Goal: Information Seeking & Learning: Understand process/instructions

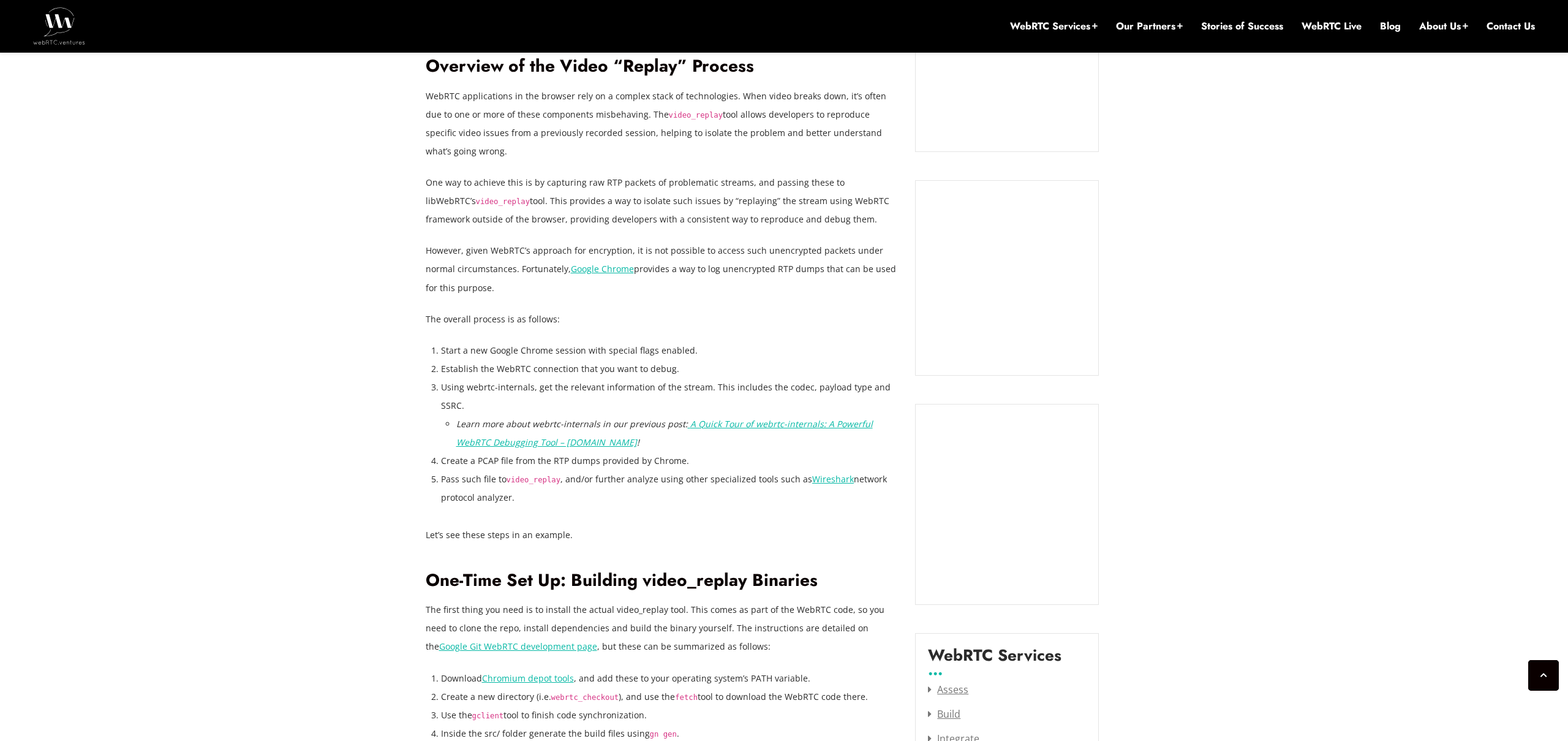
scroll to position [1179, 0]
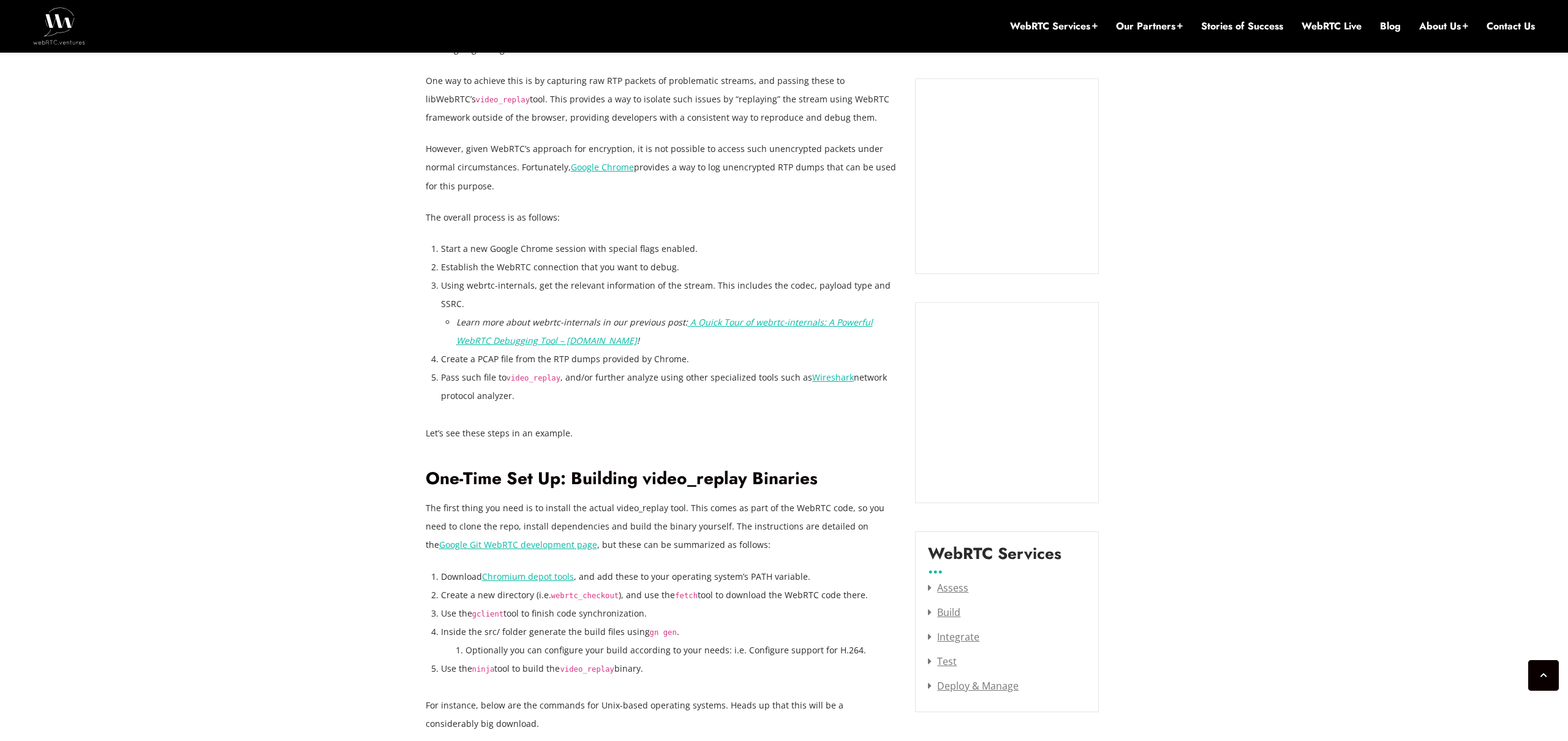
click at [548, 341] on em "A Quick Tour of webrtc-internals: A Powerful WebRTC Debugging Tool – [DOMAIN_NA…" at bounding box center [664, 331] width 417 height 30
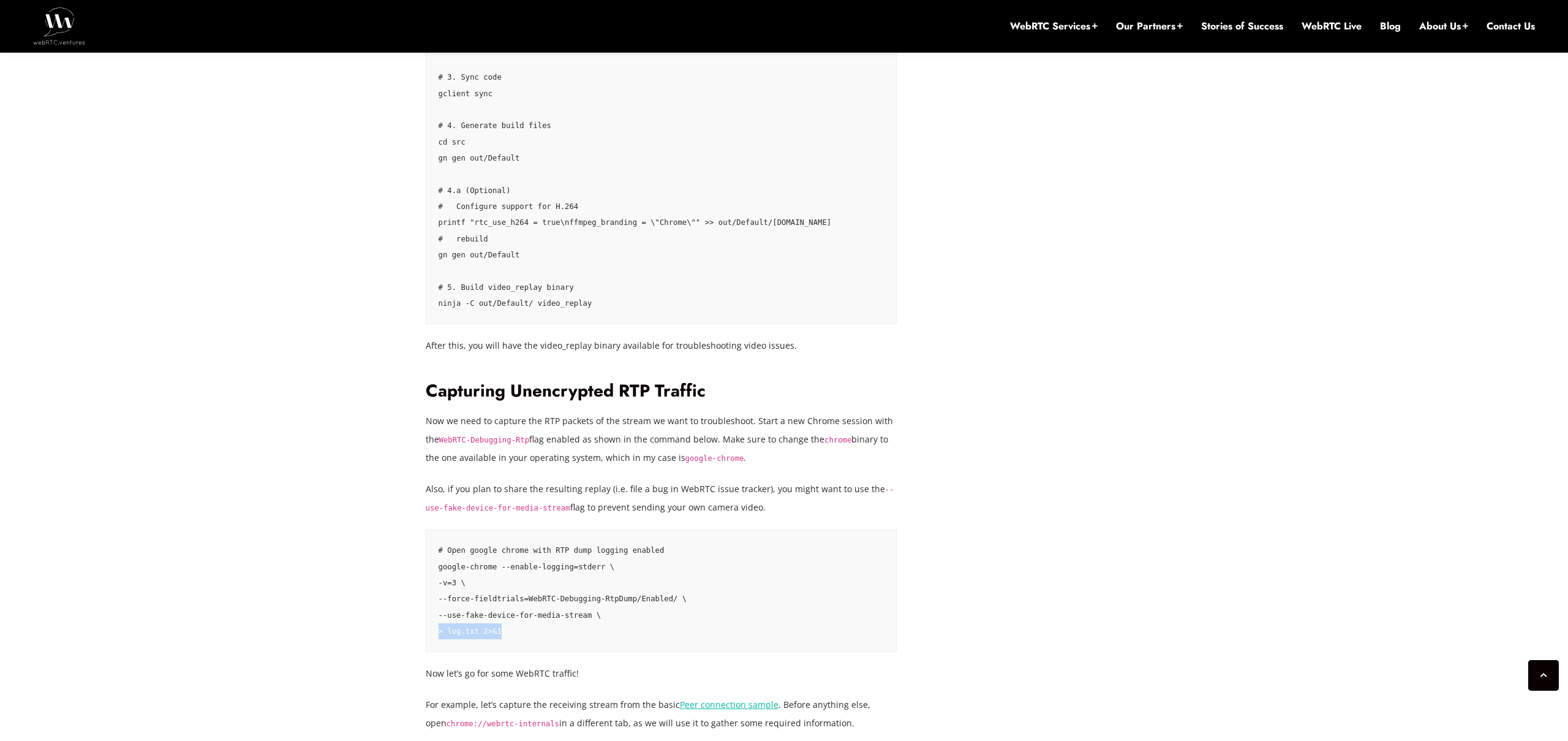
scroll to position [2016, 0]
drag, startPoint x: 511, startPoint y: 634, endPoint x: 446, endPoint y: 628, distance: 65.3
click at [440, 631] on pre "# Open google chrome with RTP dump logging enabled google-chrome --enable-loggi…" at bounding box center [661, 589] width 472 height 123
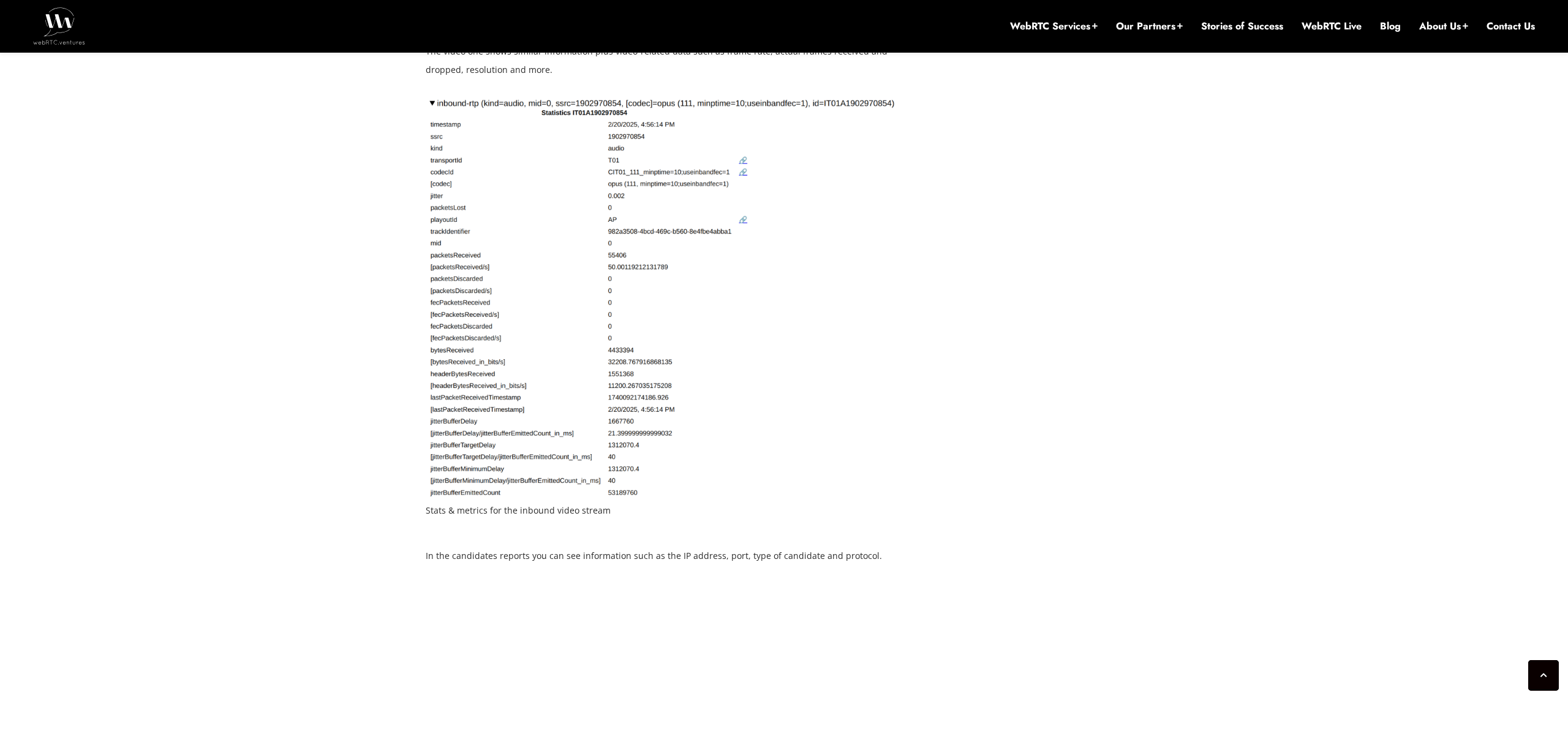
scroll to position [7457, 0]
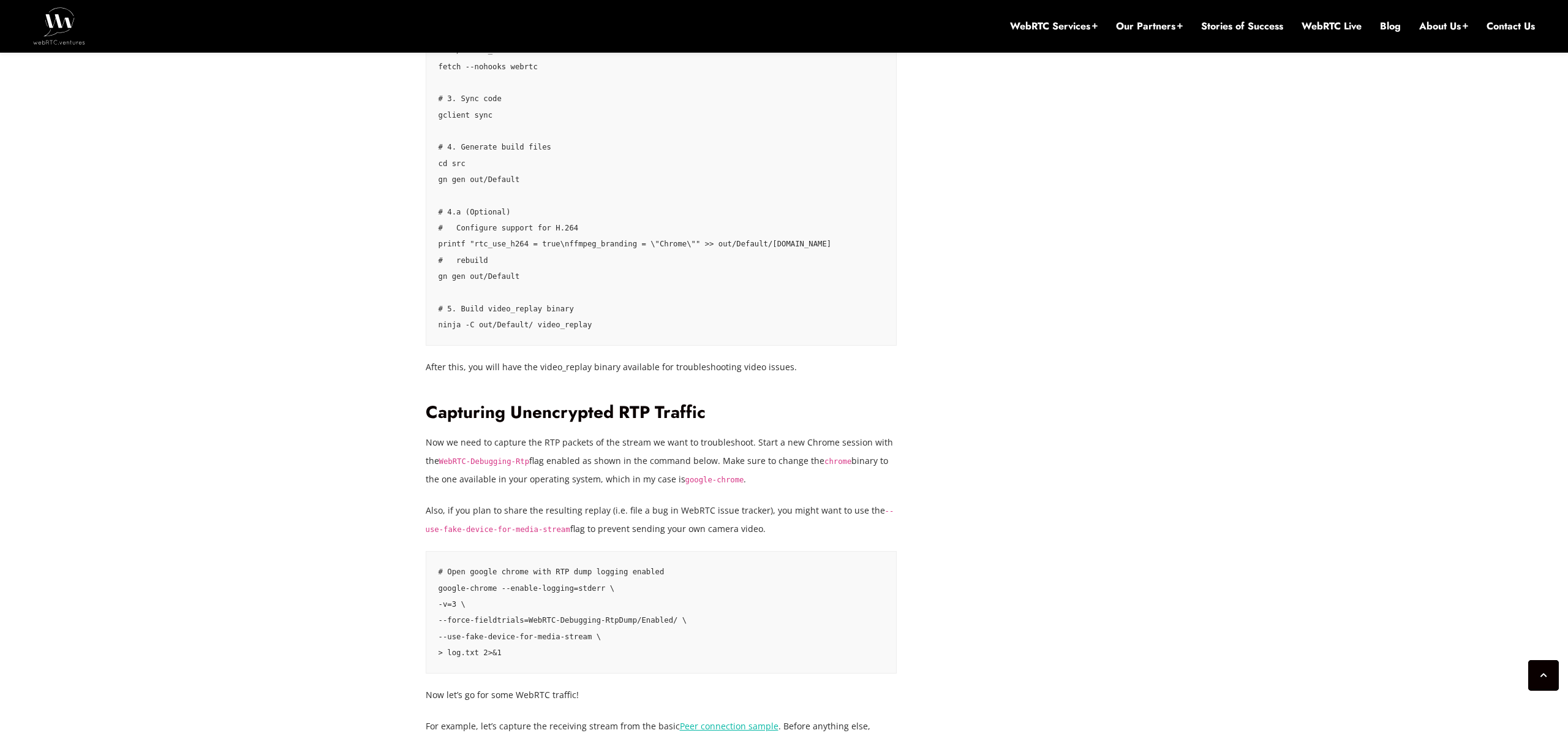
scroll to position [2016, 0]
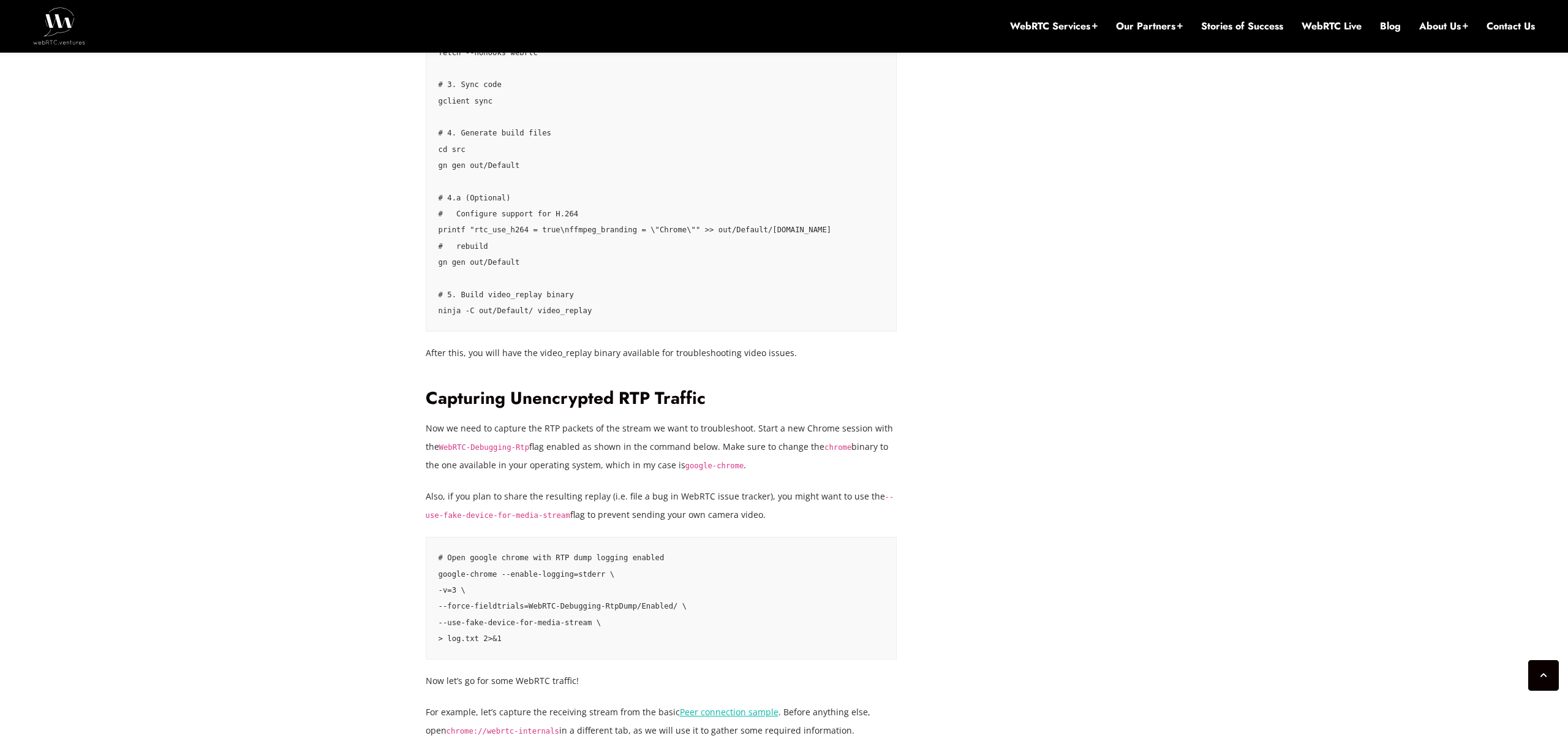
scroll to position [2135, 0]
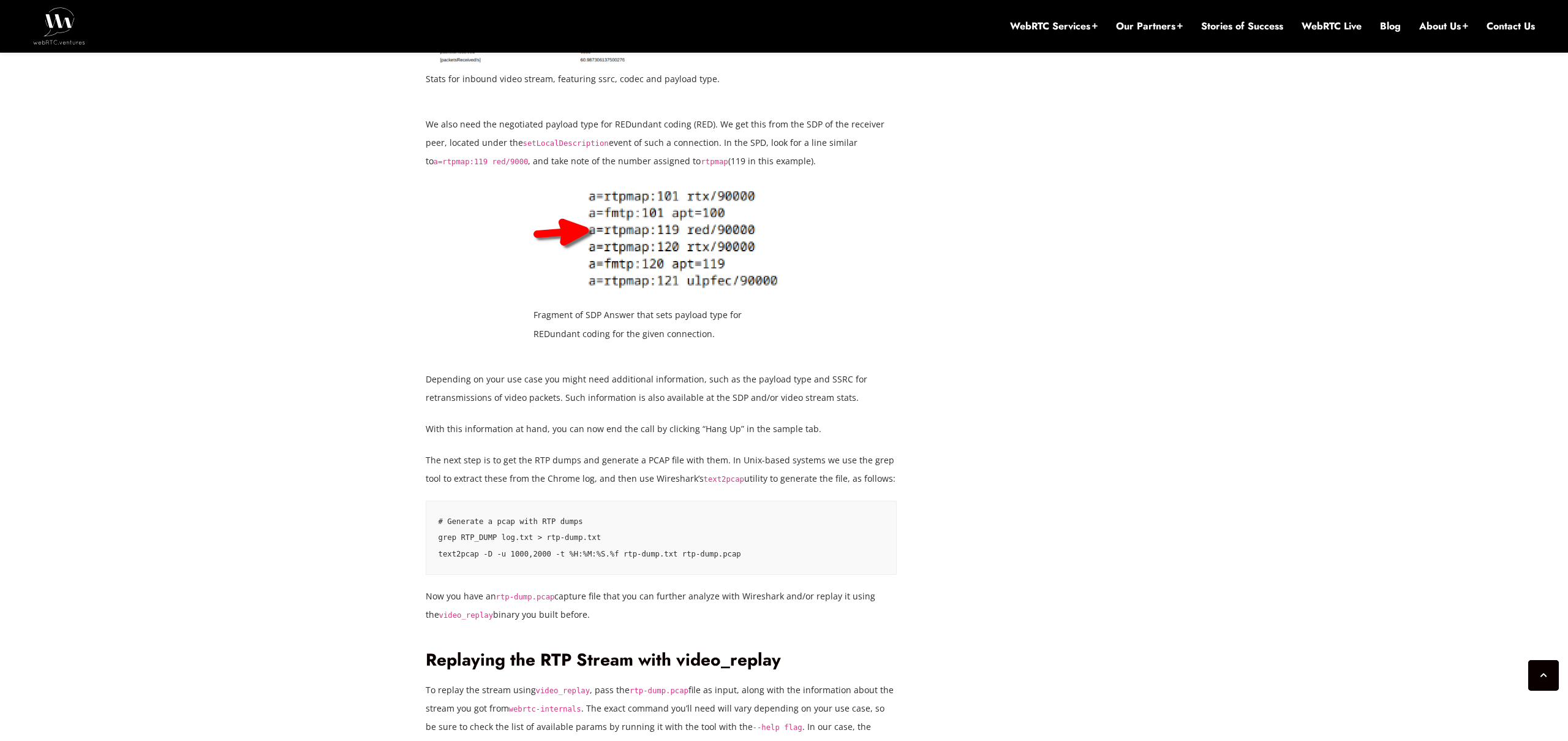
scroll to position [3206, 0]
drag, startPoint x: 440, startPoint y: 542, endPoint x: 614, endPoint y: 537, distance: 174.1
click at [614, 537] on pre "# Generate a pcap with RTP dumps grep RTP_DUMP log.txt > rtp-dump.txt text2pcap…" at bounding box center [661, 540] width 472 height 74
copy code "grep RTP_DUMP log.txt > rtp-dump.txt"
drag, startPoint x: 742, startPoint y: 555, endPoint x: 438, endPoint y: 564, distance: 304.1
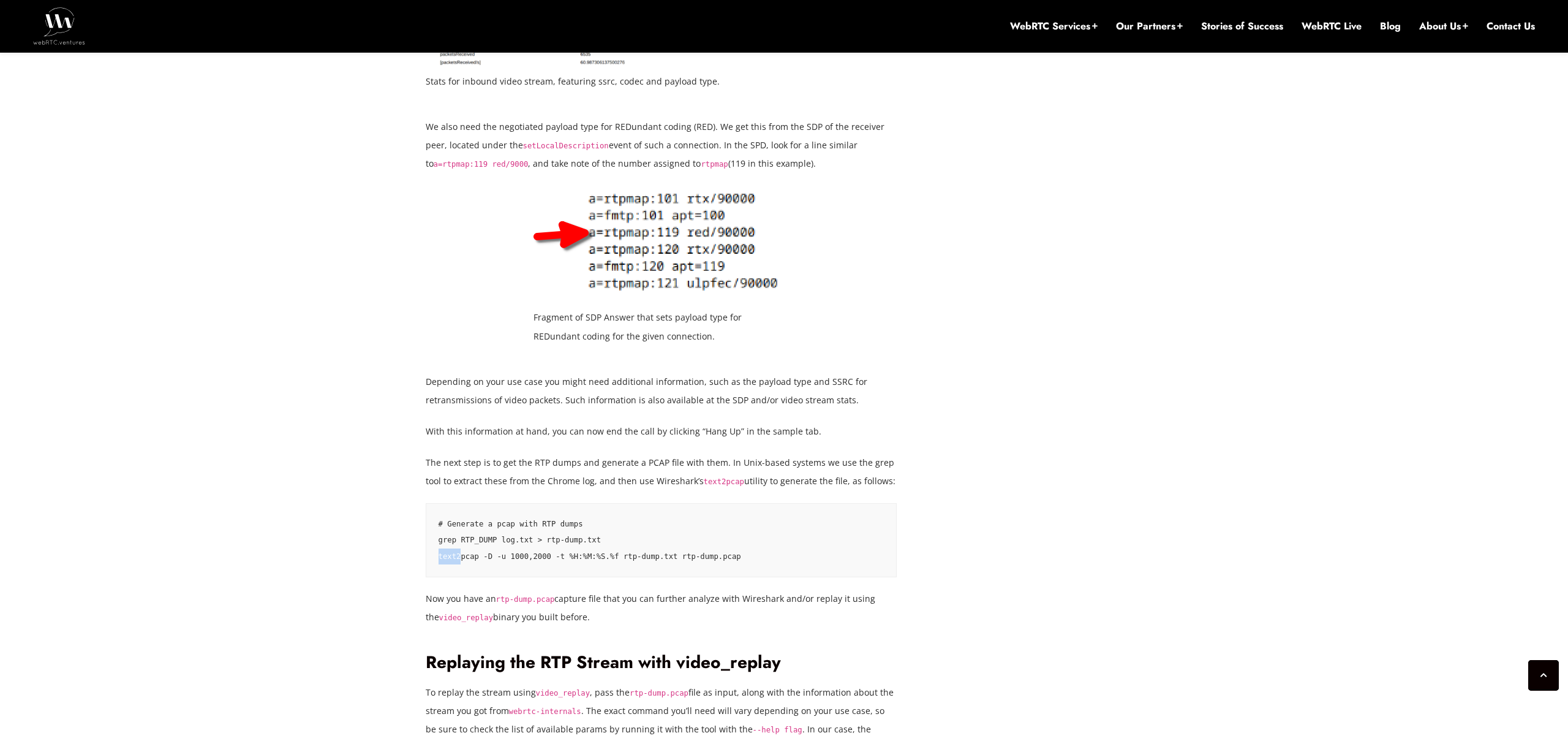
click at [438, 564] on pre "# Generate a pcap with RTP dumps grep RTP_DUMP log.txt > rtp-dump.txt text2pcap…" at bounding box center [661, 540] width 472 height 74
click at [439, 556] on code "# Generate a pcap with RTP dumps grep RTP_DUMP log.txt > rtp-dump.txt text2pcap…" at bounding box center [590, 540] width 303 height 41
